Goal: Task Accomplishment & Management: Use online tool/utility

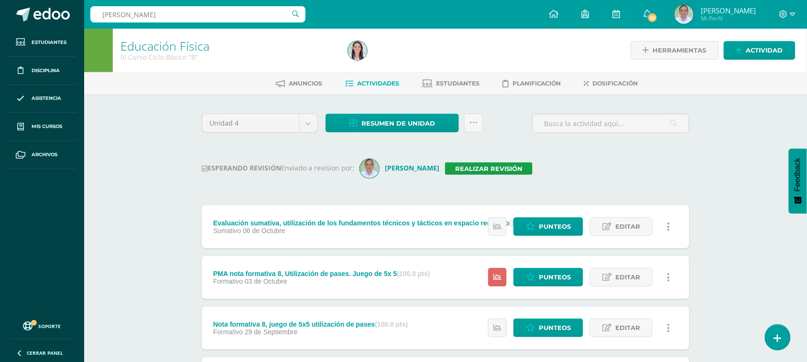
click at [164, 15] on input "Diana nicole asturias" at bounding box center [197, 14] width 215 height 16
type input "s"
click at [58, 129] on span "Mis cursos" at bounding box center [47, 127] width 31 height 8
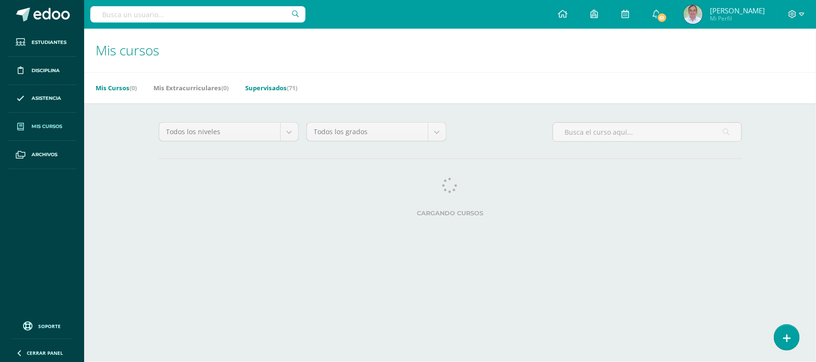
click at [261, 92] on link "Supervisados (71)" at bounding box center [271, 87] width 52 height 15
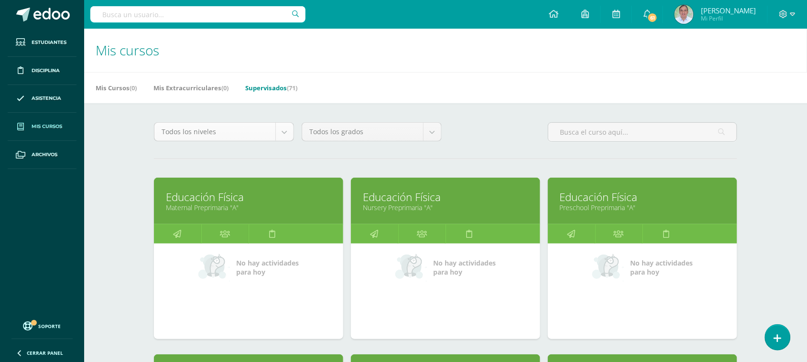
select select "6"
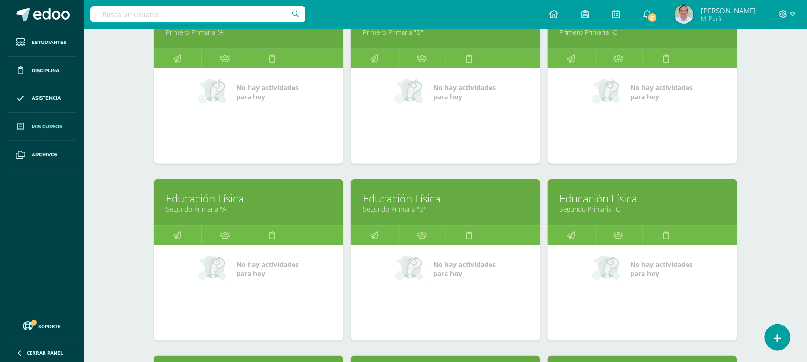
scroll to position [178, 0]
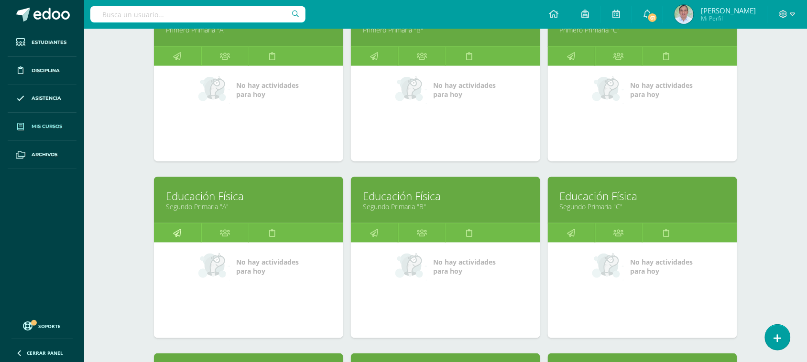
click at [190, 231] on link at bounding box center [177, 233] width 47 height 19
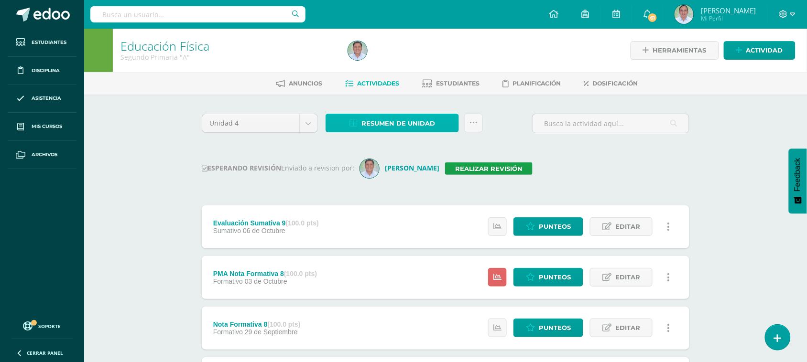
click at [407, 123] on span "Resumen de unidad" at bounding box center [398, 124] width 74 height 18
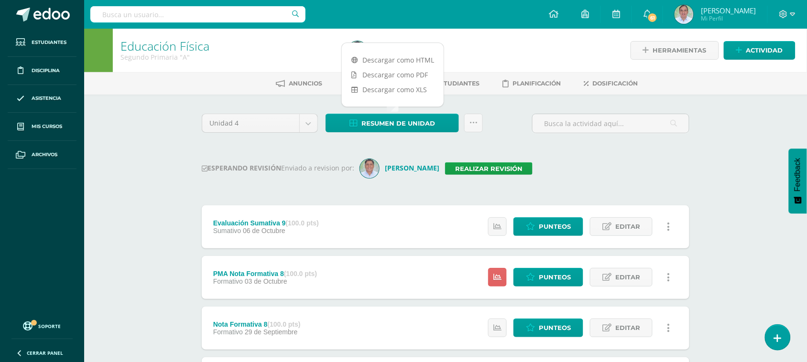
click at [607, 171] on div "ESPERANDO REVISIÓN Enviado a revision por: Alvaro Yoc Realizar revisión" at bounding box center [446, 168] width 488 height 19
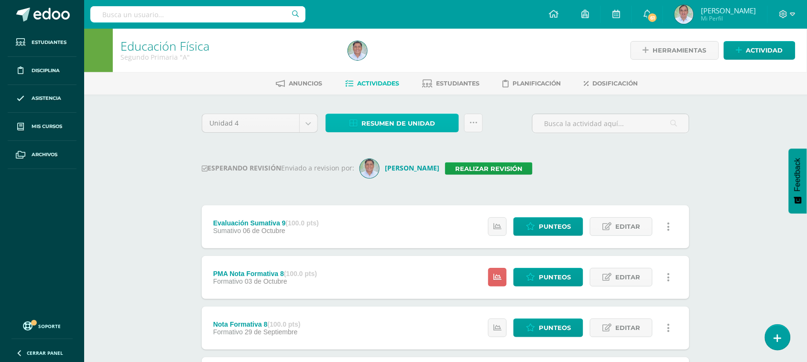
click at [412, 120] on span "Resumen de unidad" at bounding box center [398, 124] width 74 height 18
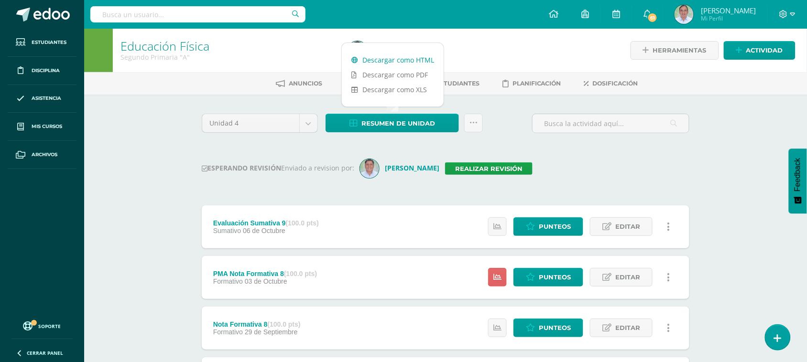
click at [410, 60] on link "Descargar como HTML" at bounding box center [393, 60] width 102 height 15
click at [149, 8] on input "text" at bounding box center [197, 14] width 215 height 16
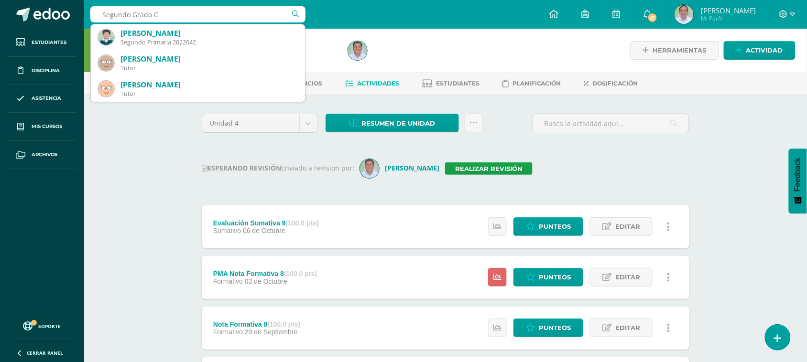
click at [147, 17] on input "Segundo Grado C" at bounding box center [197, 14] width 215 height 16
type input "Segundo primaria C"
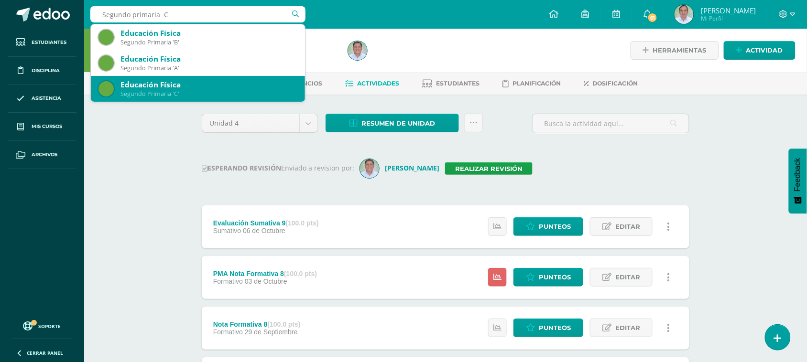
click at [173, 92] on div "Segundo Primaria 'C'" at bounding box center [208, 94] width 177 height 8
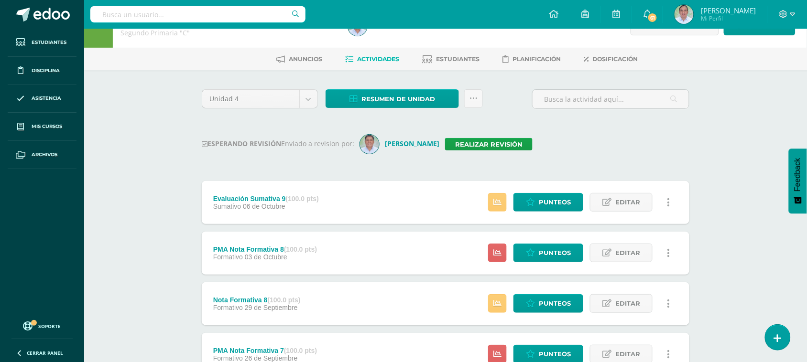
scroll to position [25, 0]
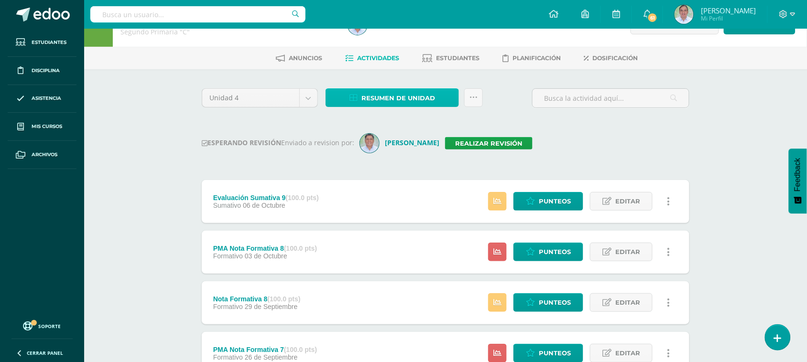
click at [417, 105] on span "Resumen de unidad" at bounding box center [398, 98] width 74 height 18
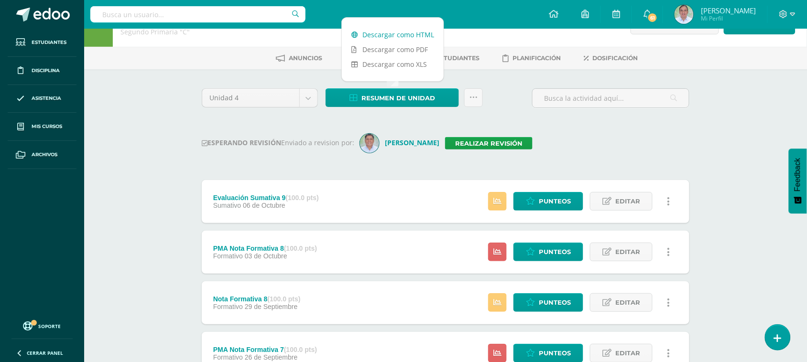
click at [407, 35] on link "Descargar como HTML" at bounding box center [393, 34] width 102 height 15
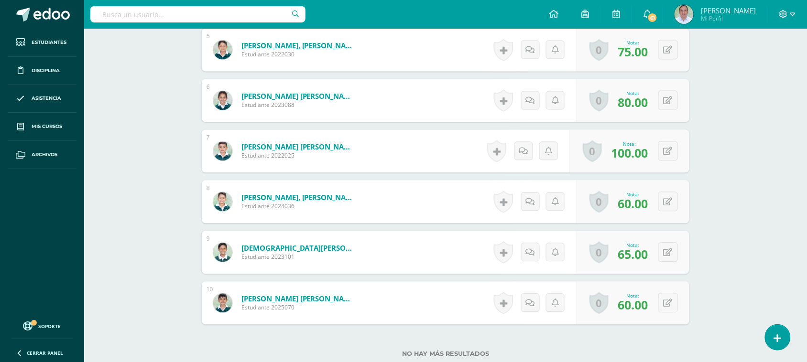
scroll to position [498, 0]
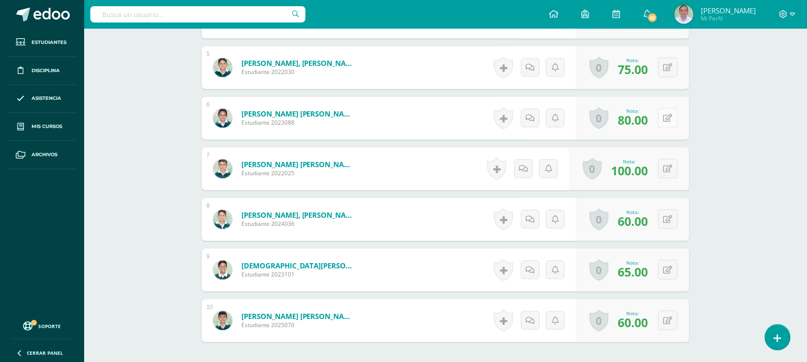
click at [667, 119] on icon at bounding box center [668, 119] width 9 height 8
type input "0"
click at [617, 120] on input "0" at bounding box center [609, 121] width 38 height 19
click at [648, 125] on icon at bounding box center [649, 122] width 9 height 8
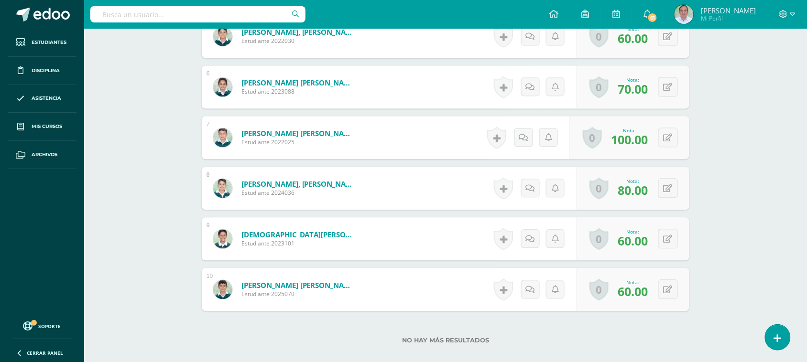
scroll to position [554, 0]
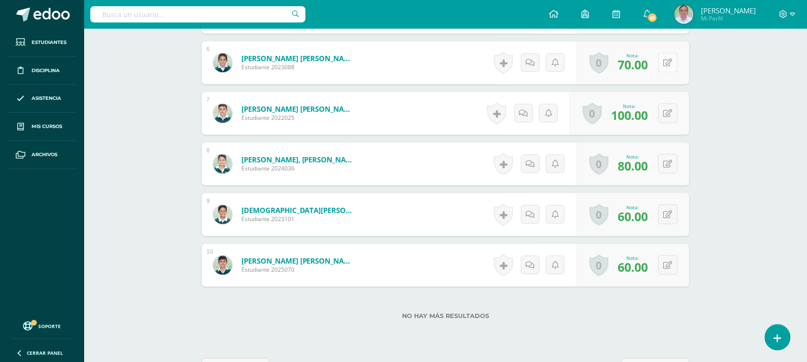
click at [665, 66] on icon at bounding box center [668, 63] width 9 height 8
click at [646, 67] on icon at bounding box center [649, 66] width 9 height 8
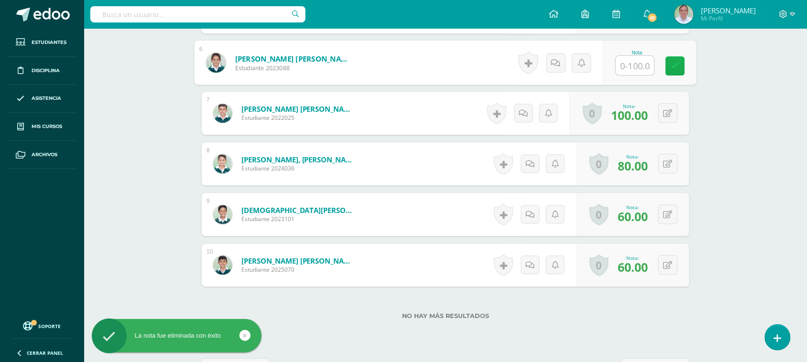
click at [646, 67] on input "text" at bounding box center [635, 65] width 38 height 19
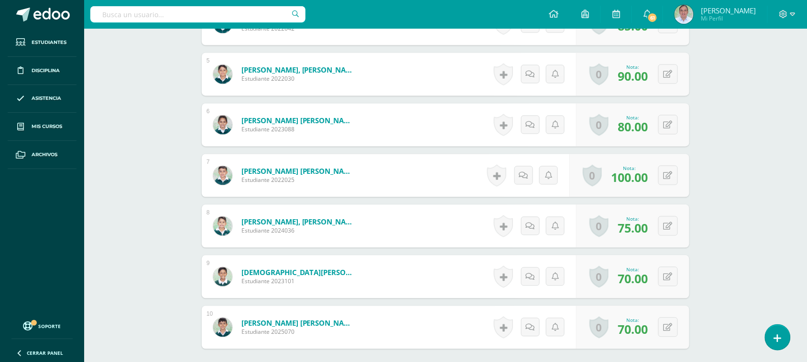
scroll to position [505, 0]
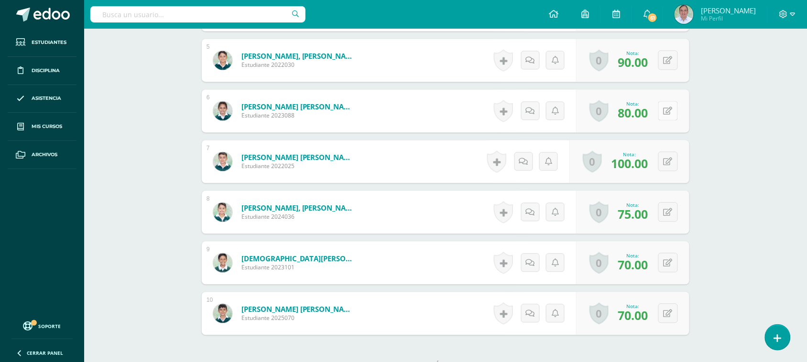
click at [671, 115] on icon at bounding box center [668, 112] width 9 height 8
click at [666, 117] on button at bounding box center [668, 111] width 20 height 20
click at [616, 115] on input "80.00" at bounding box center [609, 114] width 38 height 19
click at [648, 115] on icon at bounding box center [649, 114] width 9 height 8
click at [670, 115] on icon at bounding box center [675, 111] width 10 height 8
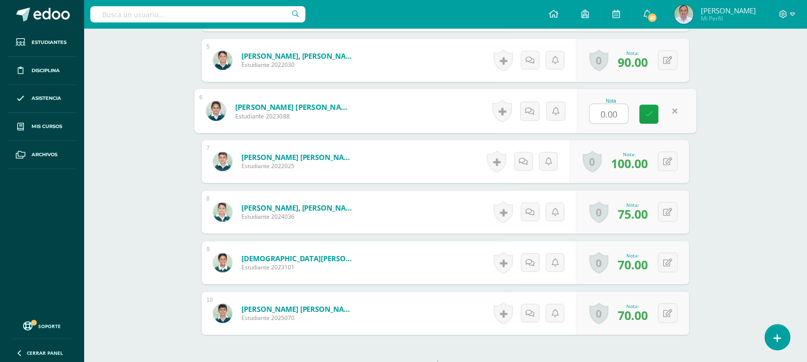
click at [623, 115] on input "0.00" at bounding box center [609, 114] width 38 height 19
type input "0"
click at [648, 113] on icon at bounding box center [649, 114] width 9 height 8
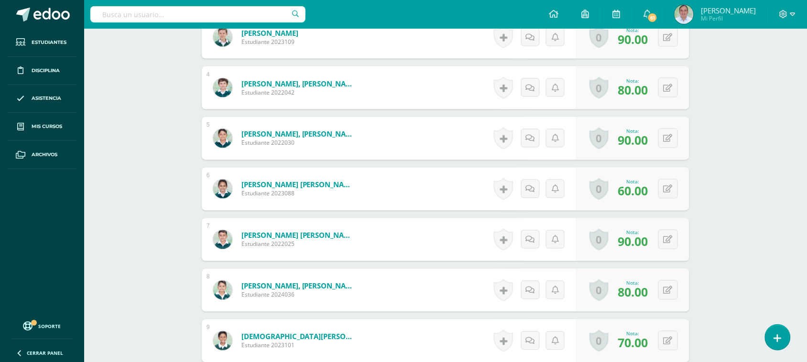
scroll to position [442, 0]
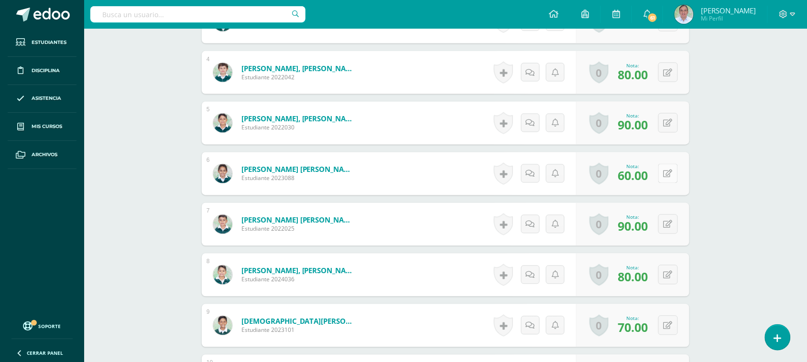
click at [665, 180] on button at bounding box center [668, 174] width 20 height 20
click at [665, 177] on button at bounding box center [675, 174] width 20 height 20
click at [625, 176] on input "60.00" at bounding box center [609, 176] width 38 height 19
type input "6"
click at [648, 175] on icon at bounding box center [649, 177] width 9 height 8
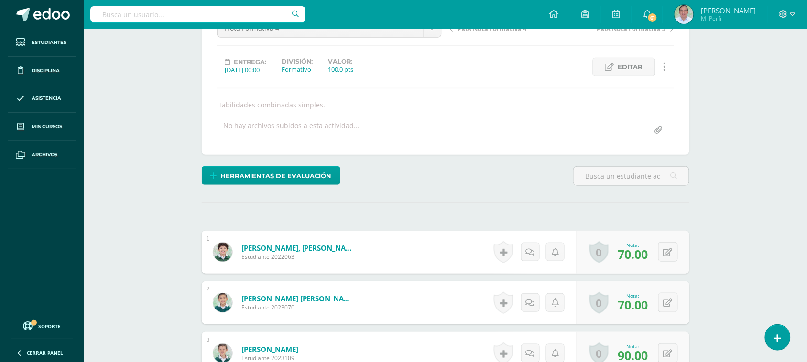
scroll to position [107, 0]
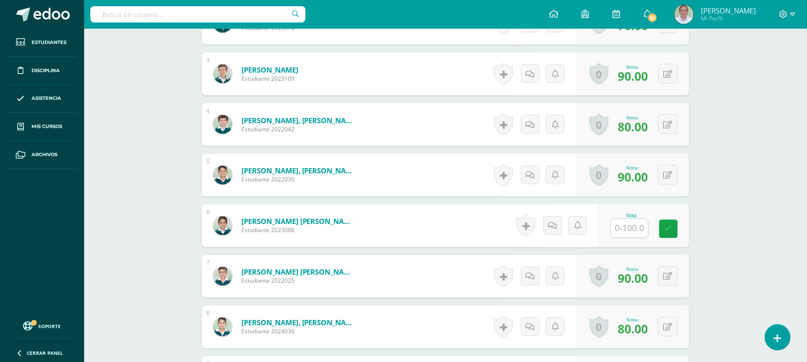
scroll to position [391, 0]
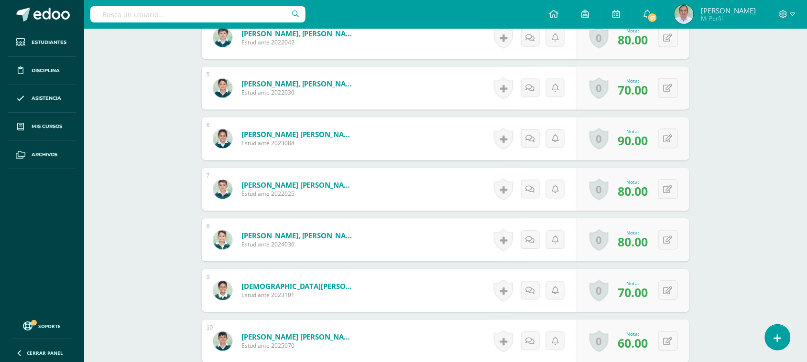
scroll to position [478, 0]
click at [671, 141] on icon at bounding box center [668, 138] width 9 height 8
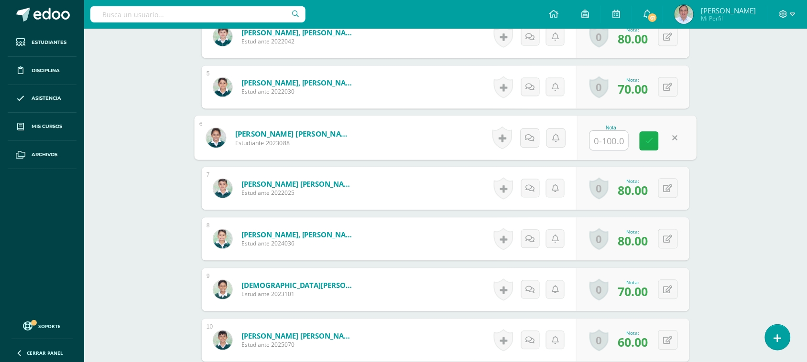
click at [653, 140] on link at bounding box center [649, 141] width 19 height 19
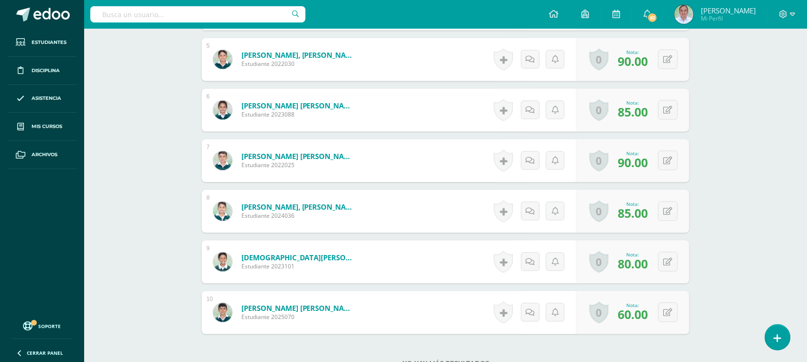
scroll to position [507, 0]
click at [670, 110] on icon at bounding box center [675, 109] width 10 height 8
click at [652, 117] on icon at bounding box center [649, 113] width 9 height 8
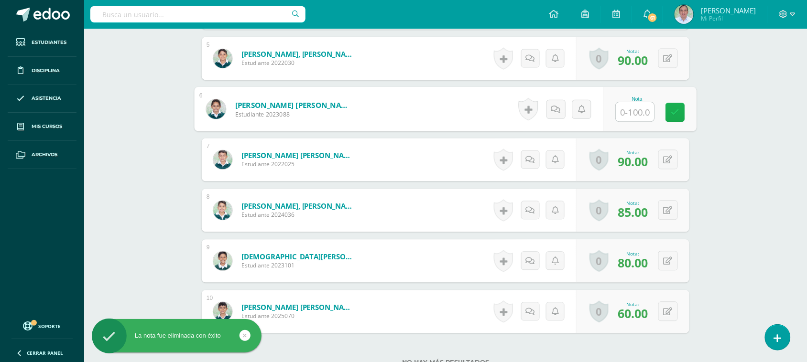
click at [677, 114] on icon at bounding box center [675, 113] width 9 height 8
